Goal: Information Seeking & Learning: Find specific fact

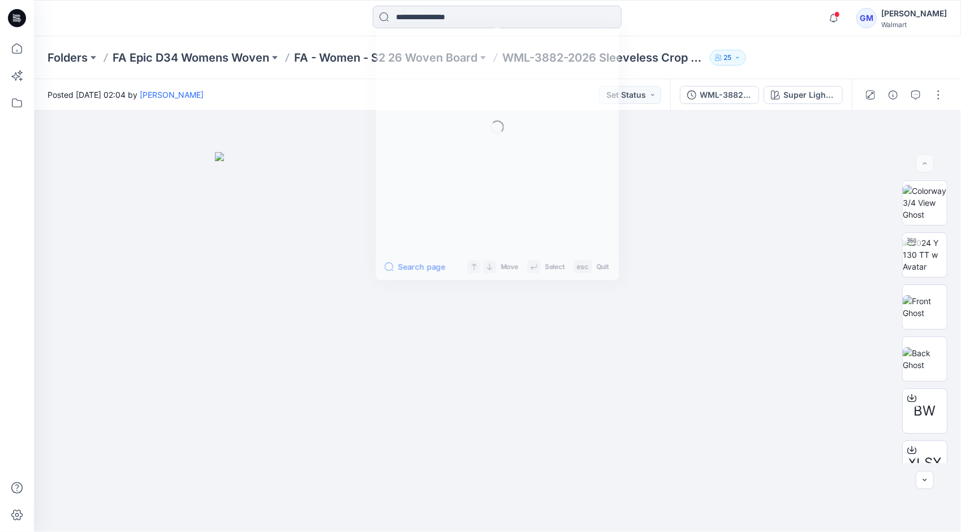
click at [428, 25] on input at bounding box center [497, 17] width 249 height 23
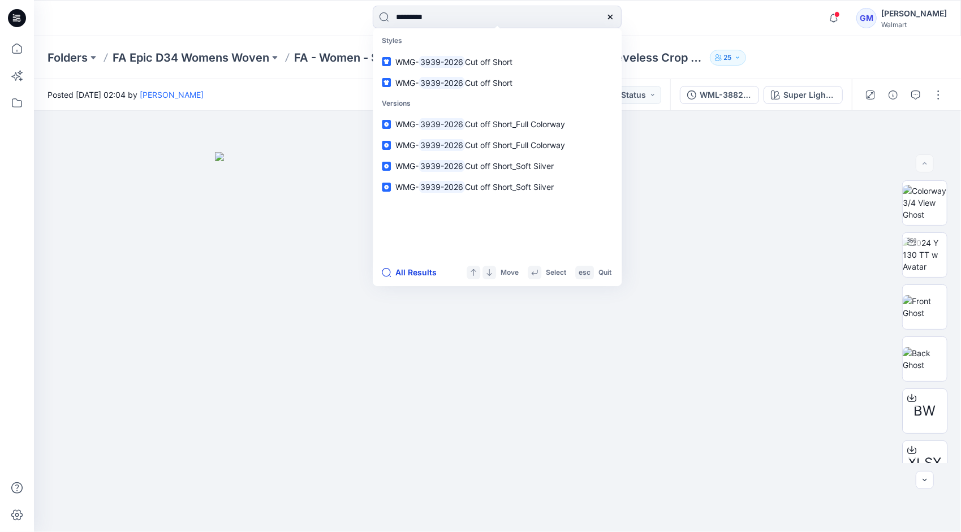
type input "*********"
click at [414, 274] on button "All Results" at bounding box center [413, 273] width 62 height 14
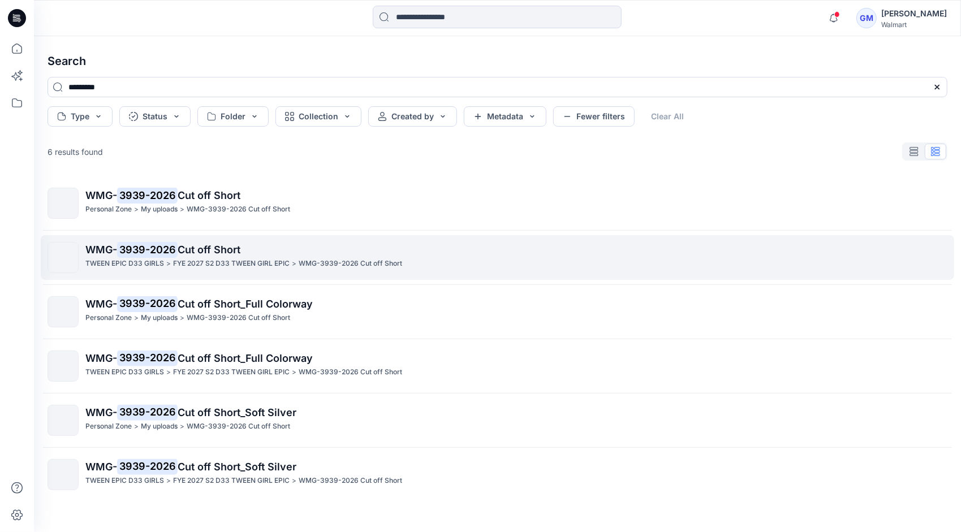
click at [232, 257] on p "WMG- 3939-2026 Cut off Short" at bounding box center [516, 250] width 862 height 16
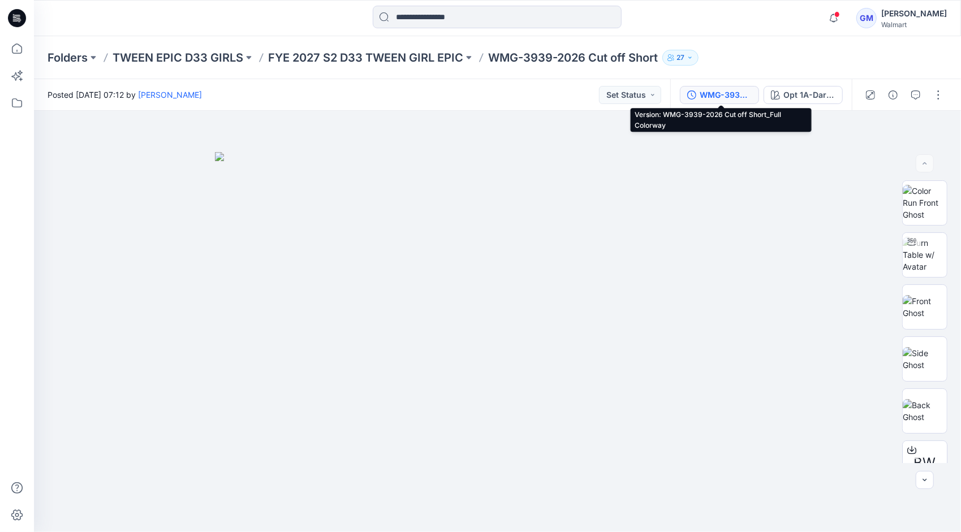
click at [724, 94] on div "WMG-3939-2026 Cut off Short_Full Colorway" at bounding box center [726, 95] width 52 height 12
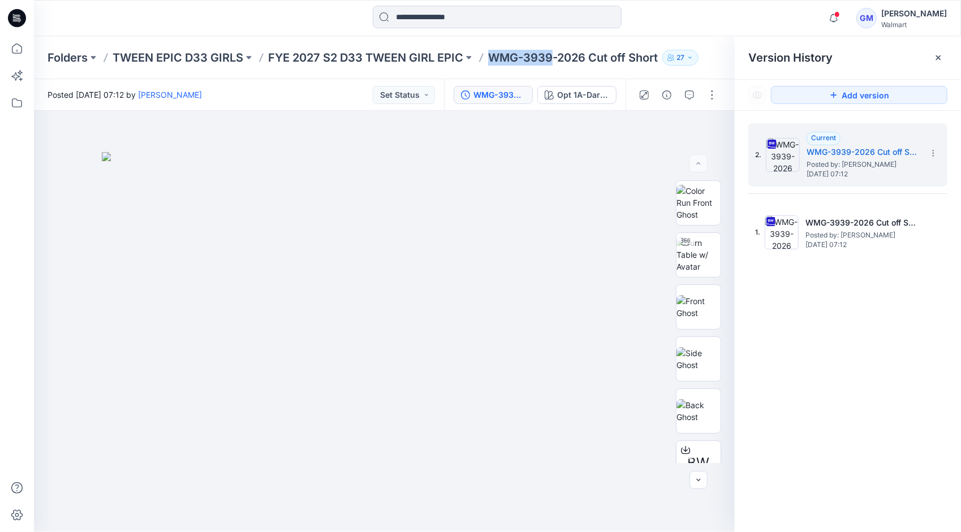
drag, startPoint x: 492, startPoint y: 61, endPoint x: 556, endPoint y: 54, distance: 63.7
click at [556, 54] on p "WMG-3939-2026 Cut off Short" at bounding box center [573, 58] width 170 height 16
copy p "WMG-3939"
click at [718, 15] on div at bounding box center [497, 18] width 463 height 25
click at [687, 94] on icon "button" at bounding box center [689, 95] width 9 height 9
